Goal: Task Accomplishment & Management: Use online tool/utility

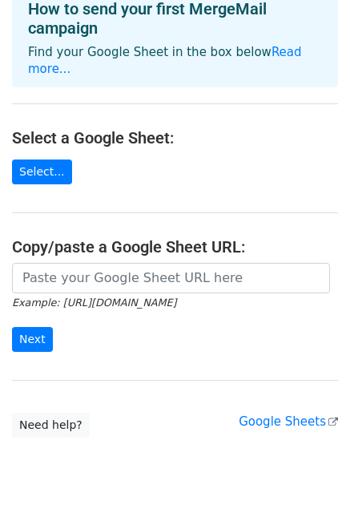
scroll to position [94, 0]
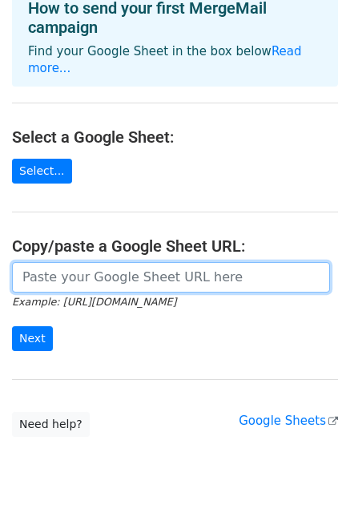
click at [91, 262] on input "url" at bounding box center [171, 277] width 318 height 30
paste input "https://docs.google.com/spreadsheets/d/1SqUH4ZJyCOkj5AIBHIeyTXvg-WnCm0Z0DwH7Gik…"
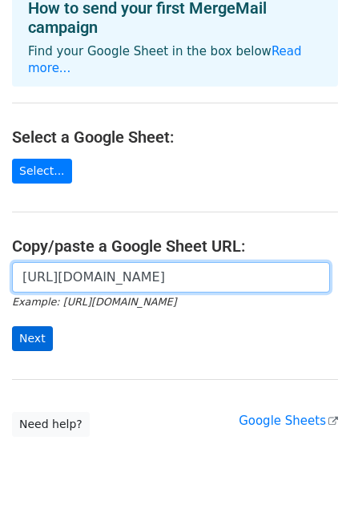
type input "https://docs.google.com/spreadsheets/d/1SqUH4ZJyCOkj5AIBHIeyTXvg-WnCm0Z0DwH7Gik…"
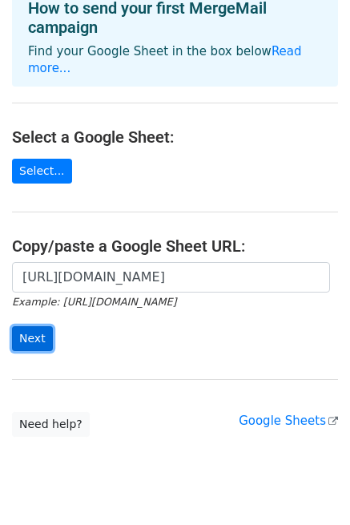
scroll to position [0, 0]
click at [34, 326] on input "Next" at bounding box center [32, 338] width 41 height 25
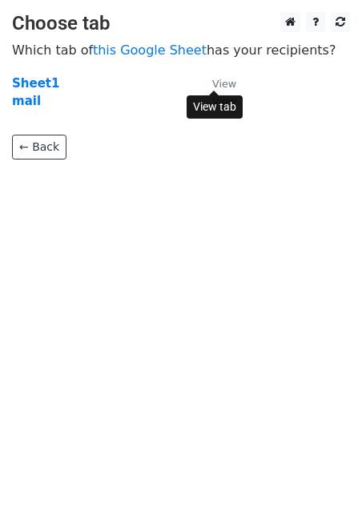
click at [221, 79] on small "View" at bounding box center [224, 84] width 24 height 12
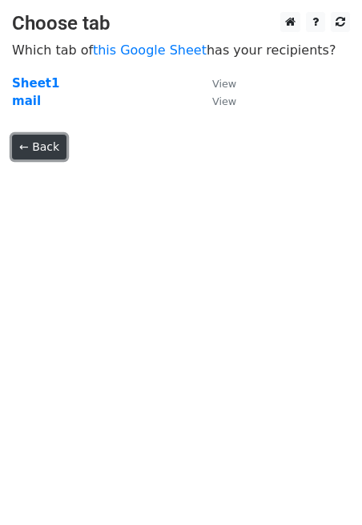
click at [54, 139] on link "← Back" at bounding box center [39, 147] width 54 height 25
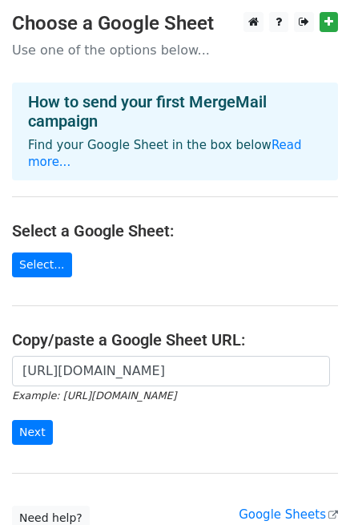
scroll to position [95, 0]
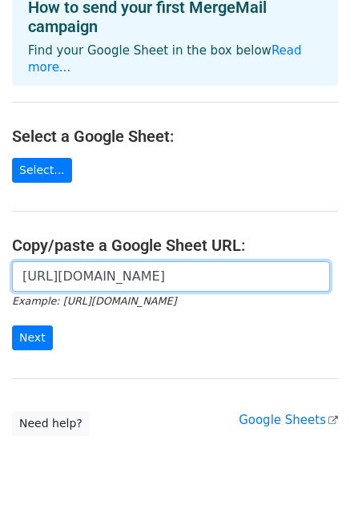
click at [241, 261] on input "[URL][DOMAIN_NAME]" at bounding box center [171, 276] width 318 height 30
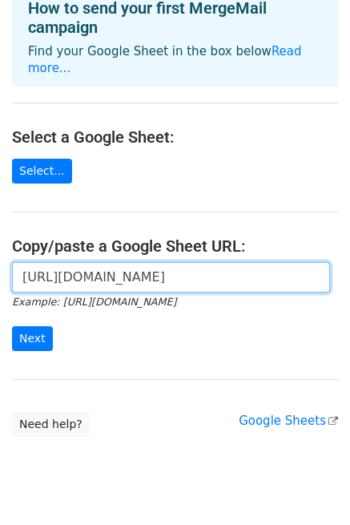
paste input "9zsRx4NQ6J39SumNRQ3lwiSI_sSLt-mP7qhY-aHAGnI/edit?gid=0#gid=0"
type input "https://docs.google.com/spreadsheets/d/19zsRx4NQ6J39SumNRQ3lwiSI_sSLt-mP7qhY-aH…"
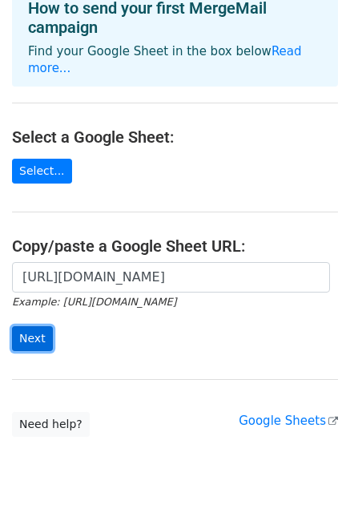
scroll to position [0, 0]
click at [34, 326] on input "Next" at bounding box center [32, 338] width 41 height 25
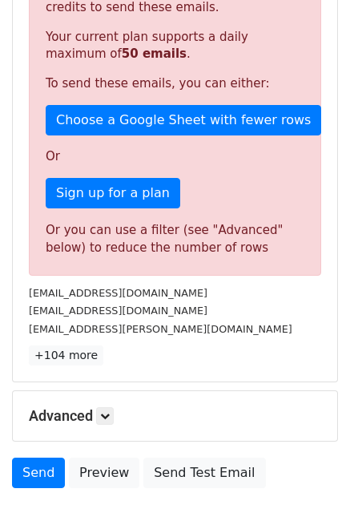
scroll to position [469, 0]
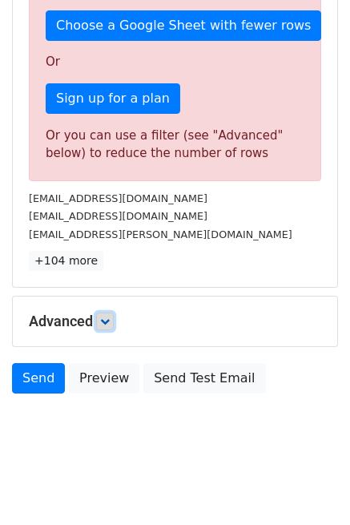
click at [110, 318] on icon at bounding box center [105, 321] width 10 height 10
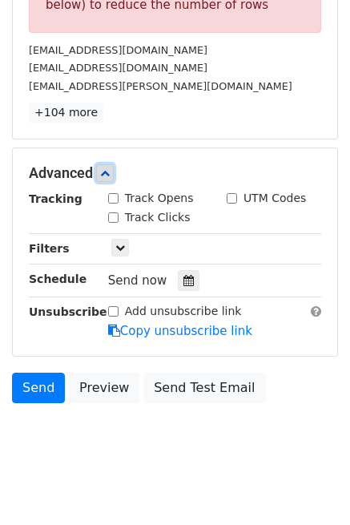
scroll to position [0, 0]
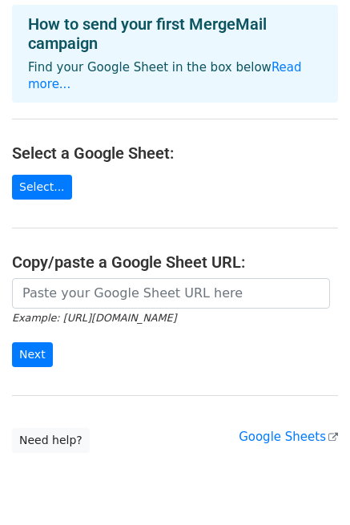
scroll to position [82, 0]
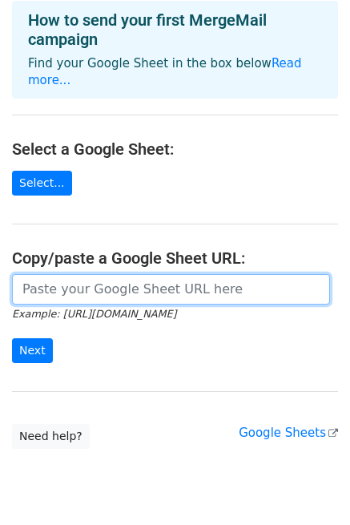
click at [54, 274] on input "url" at bounding box center [171, 289] width 318 height 30
click at [79, 274] on input "url" at bounding box center [171, 289] width 318 height 30
paste input "https://docs.google.com/spreadsheets/d/19zsRx4NQ6J39SumNRQ3lwiSI_sSLt-mP7qhY-aH…"
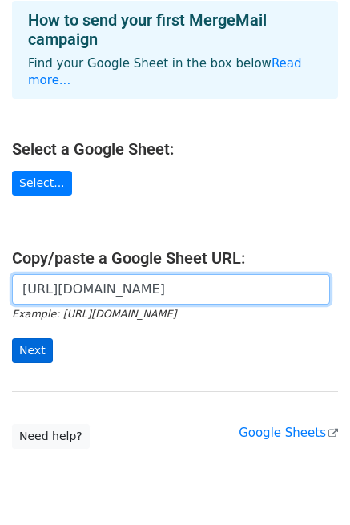
type input "https://docs.google.com/spreadsheets/d/19zsRx4NQ6J39SumNRQ3lwiSI_sSLt-mP7qhY-aH…"
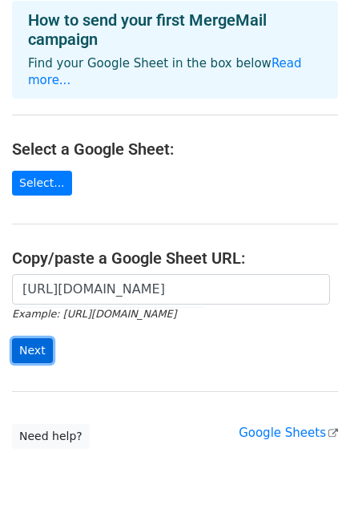
scroll to position [0, 0]
click at [41, 338] on input "Next" at bounding box center [32, 350] width 41 height 25
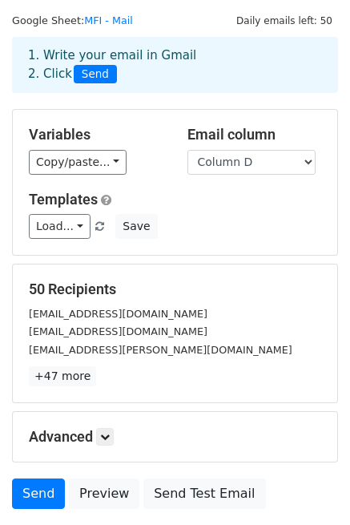
scroll to position [40, 0]
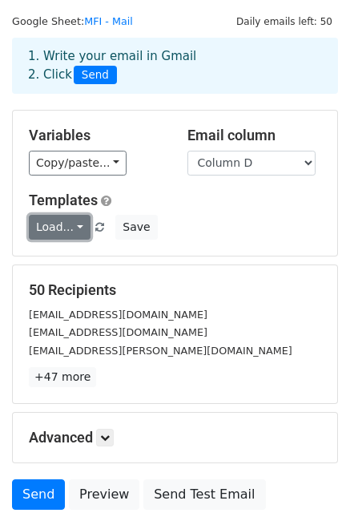
click at [71, 228] on link "Load..." at bounding box center [60, 227] width 62 height 25
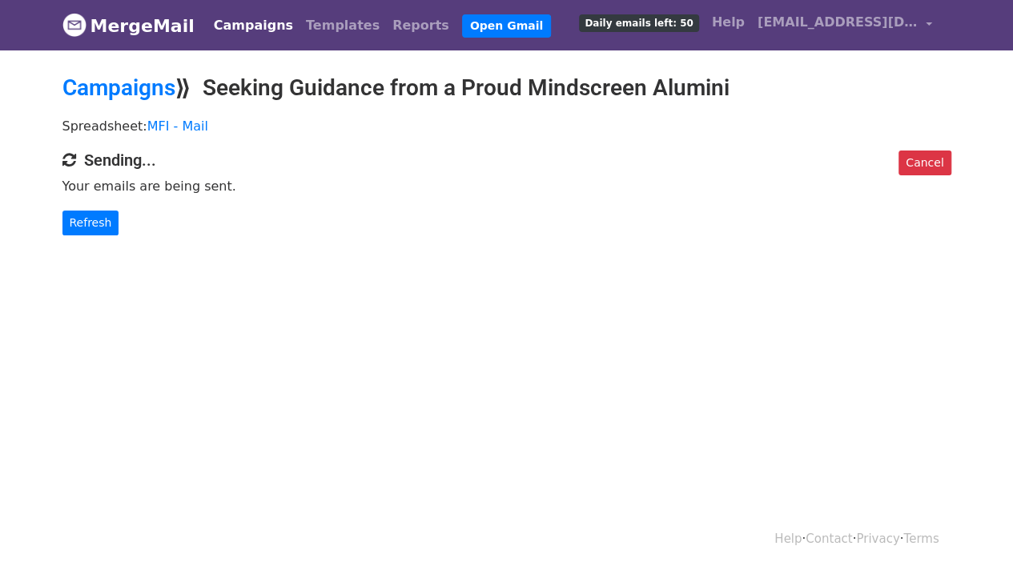
scroll to position [2, 0]
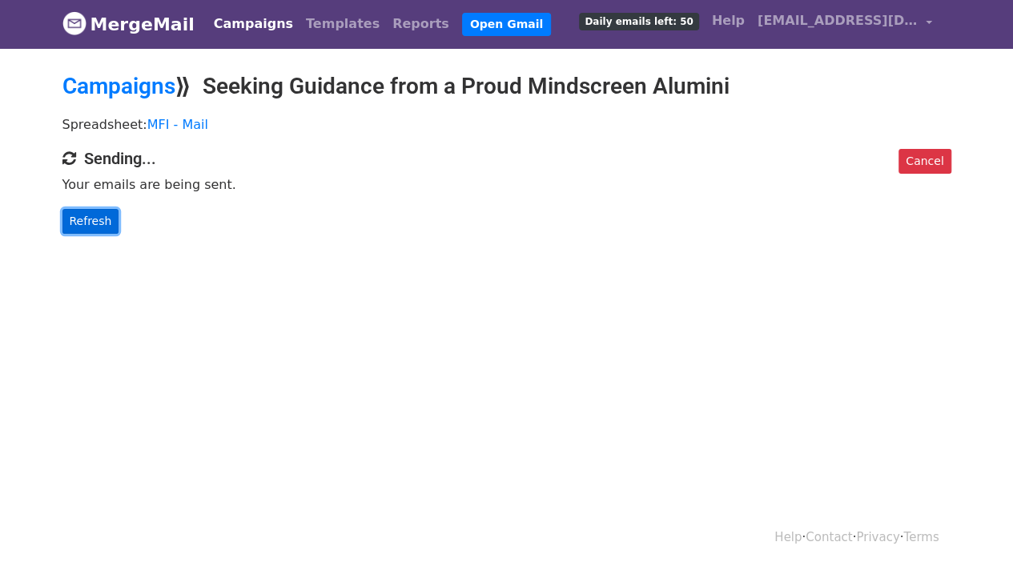
click at [93, 210] on link "Refresh" at bounding box center [90, 221] width 57 height 25
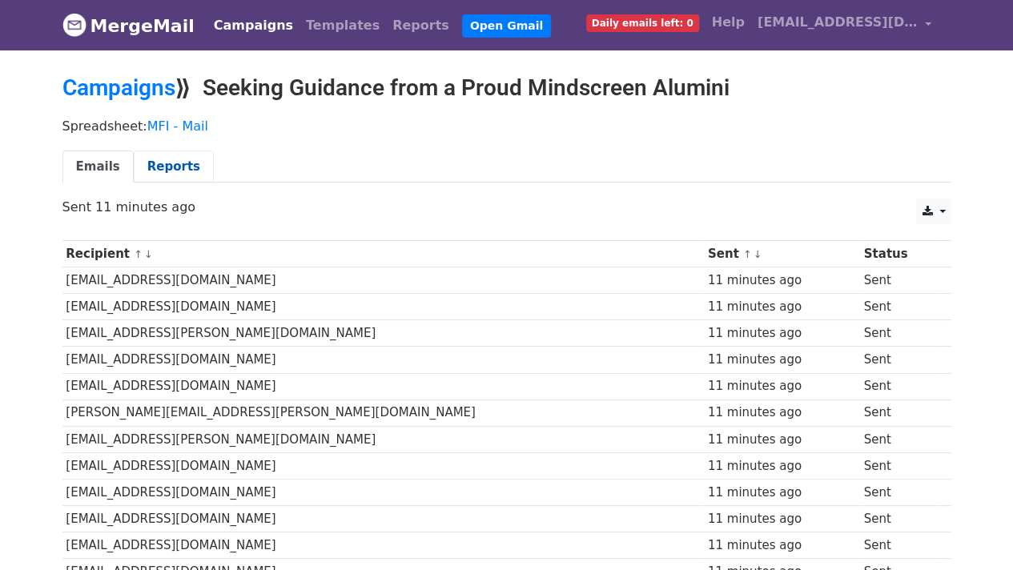
click at [171, 158] on link "Reports" at bounding box center [174, 167] width 80 height 33
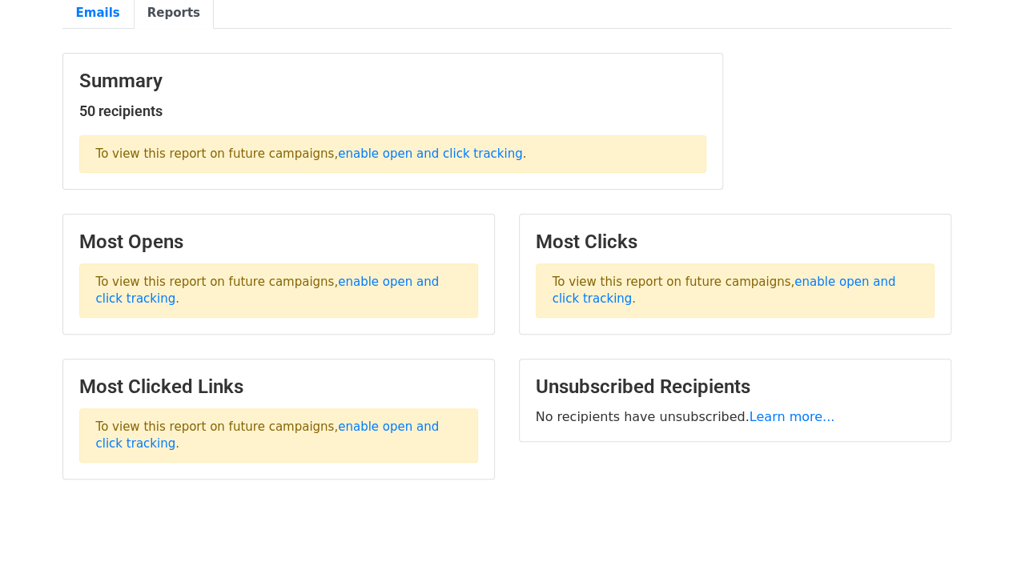
scroll to position [155, 0]
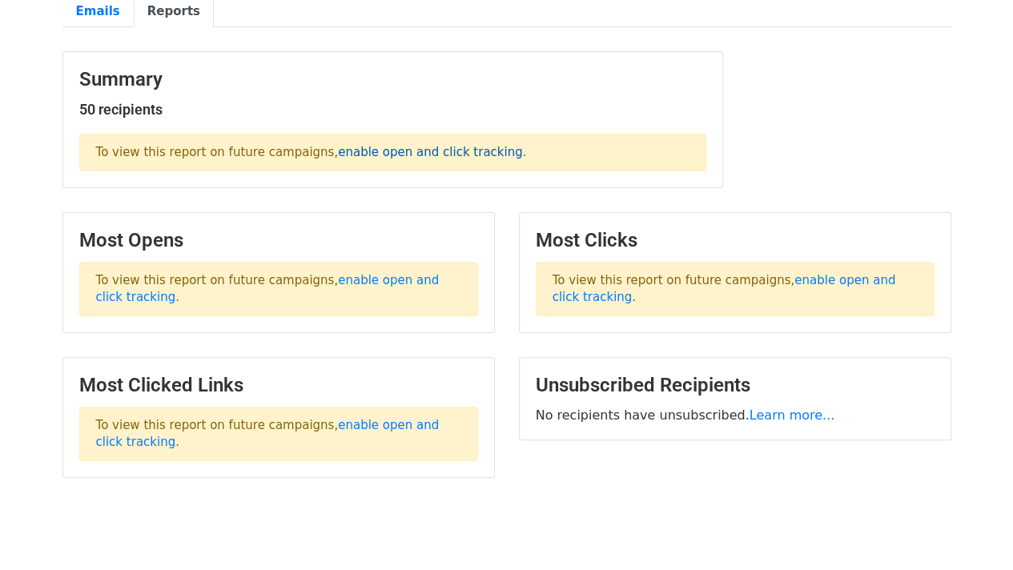
click at [383, 152] on link "enable open and click tracking" at bounding box center [430, 152] width 184 height 14
